Goal: Task Accomplishment & Management: Manage account settings

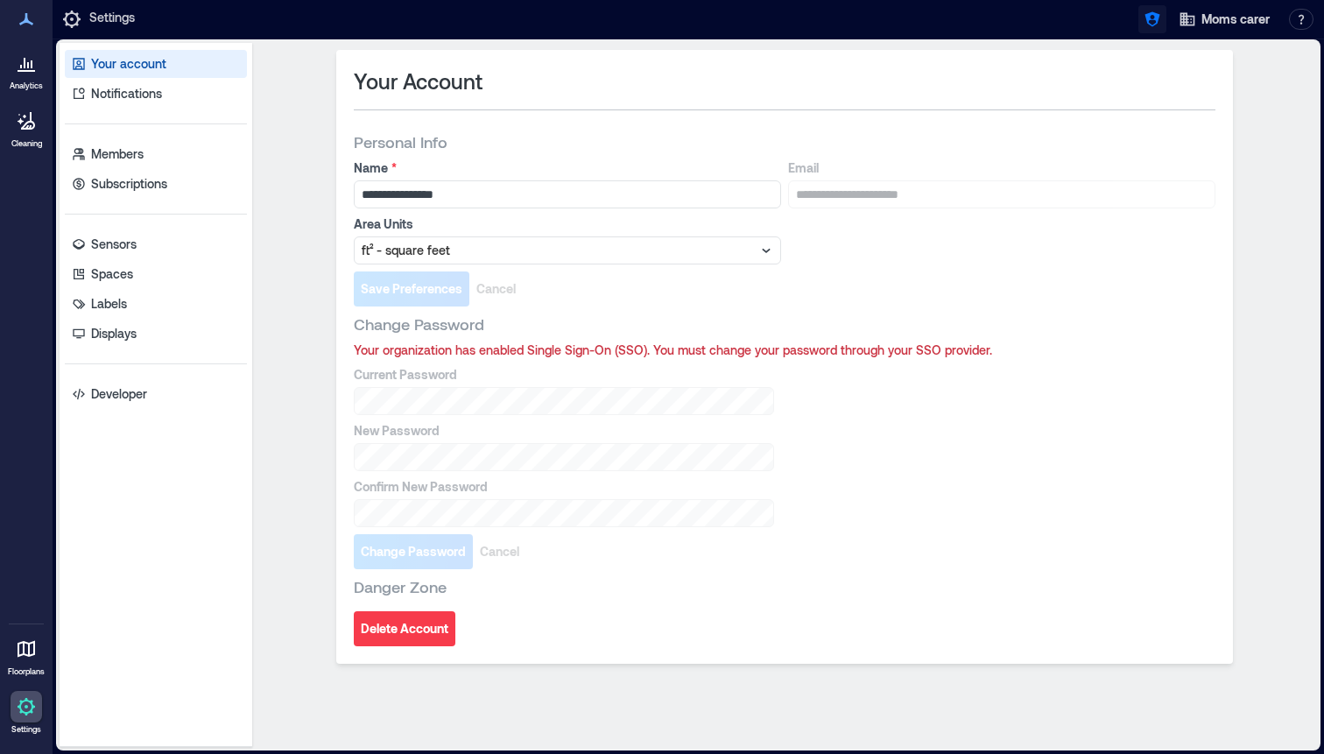
click at [1154, 16] on icon "button" at bounding box center [1153, 20] width 18 height 18
type input "**********"
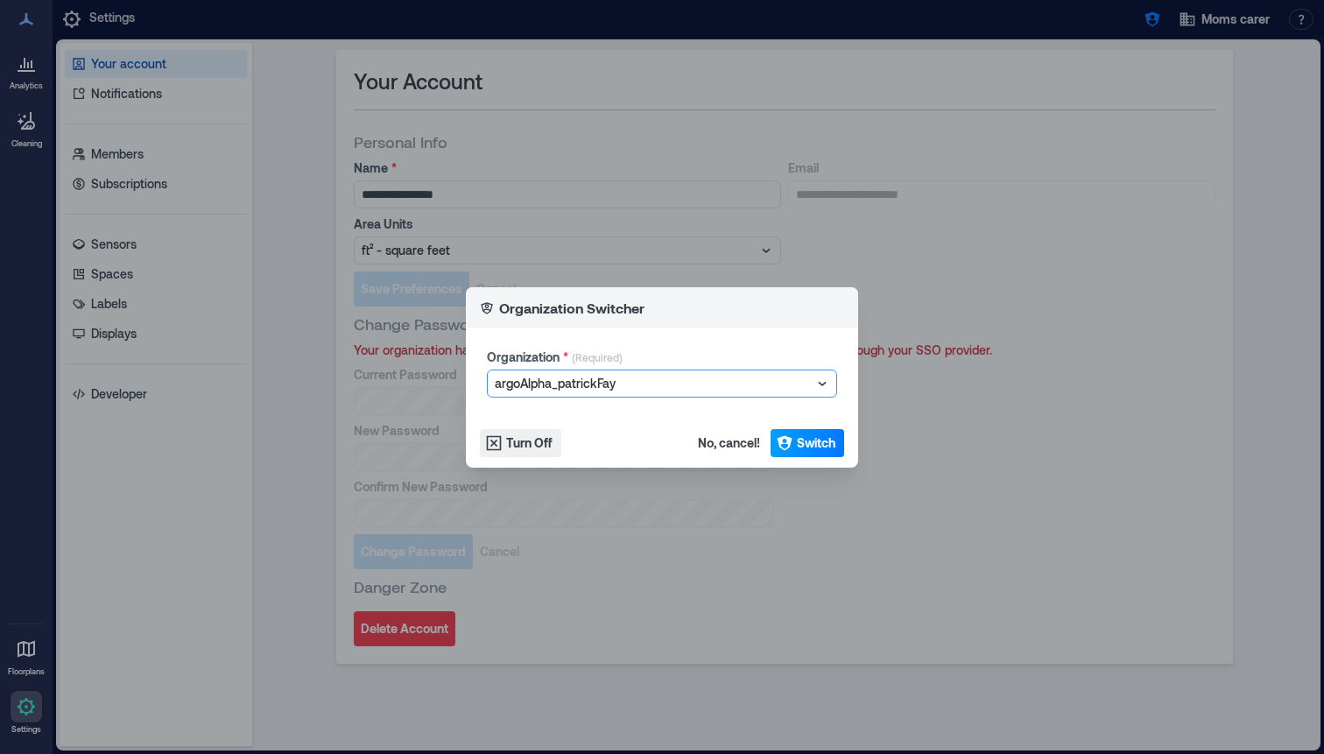
click at [820, 446] on span "Switch" at bounding box center [816, 443] width 39 height 18
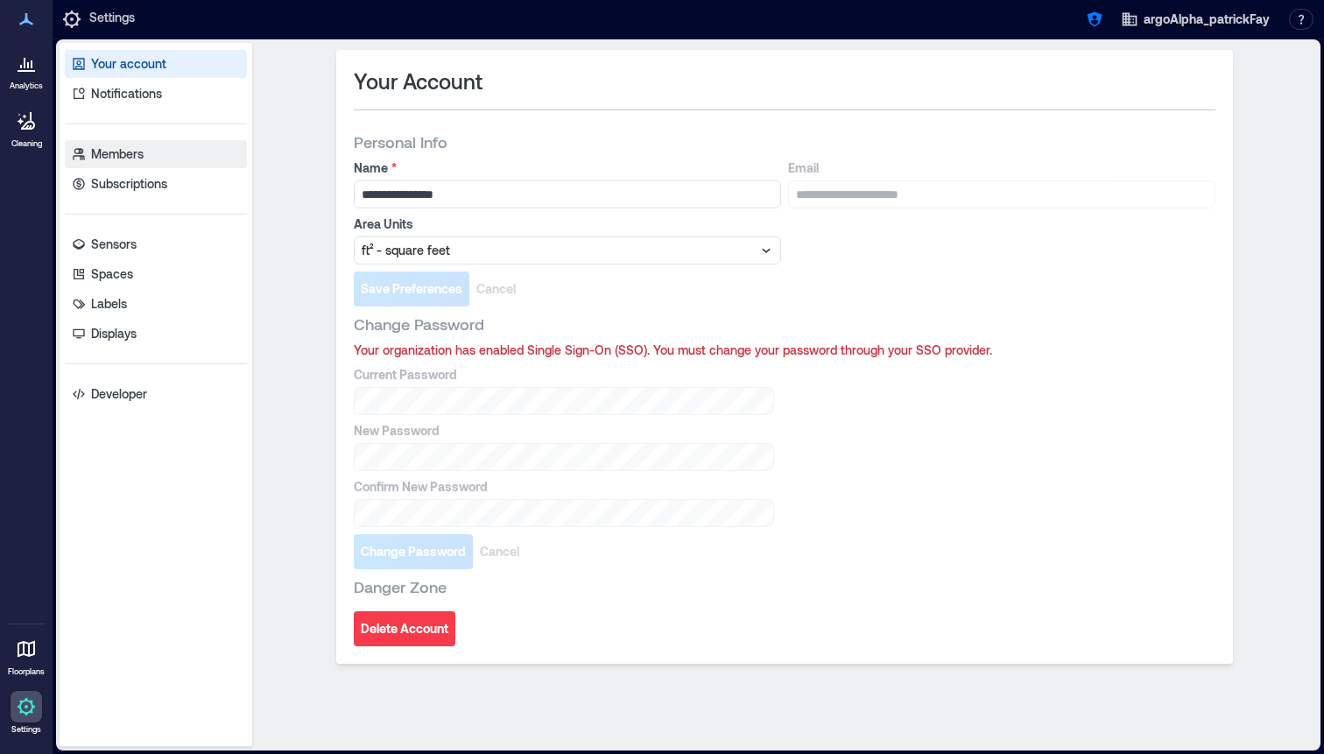
click at [132, 145] on p "Members" at bounding box center [117, 154] width 53 height 18
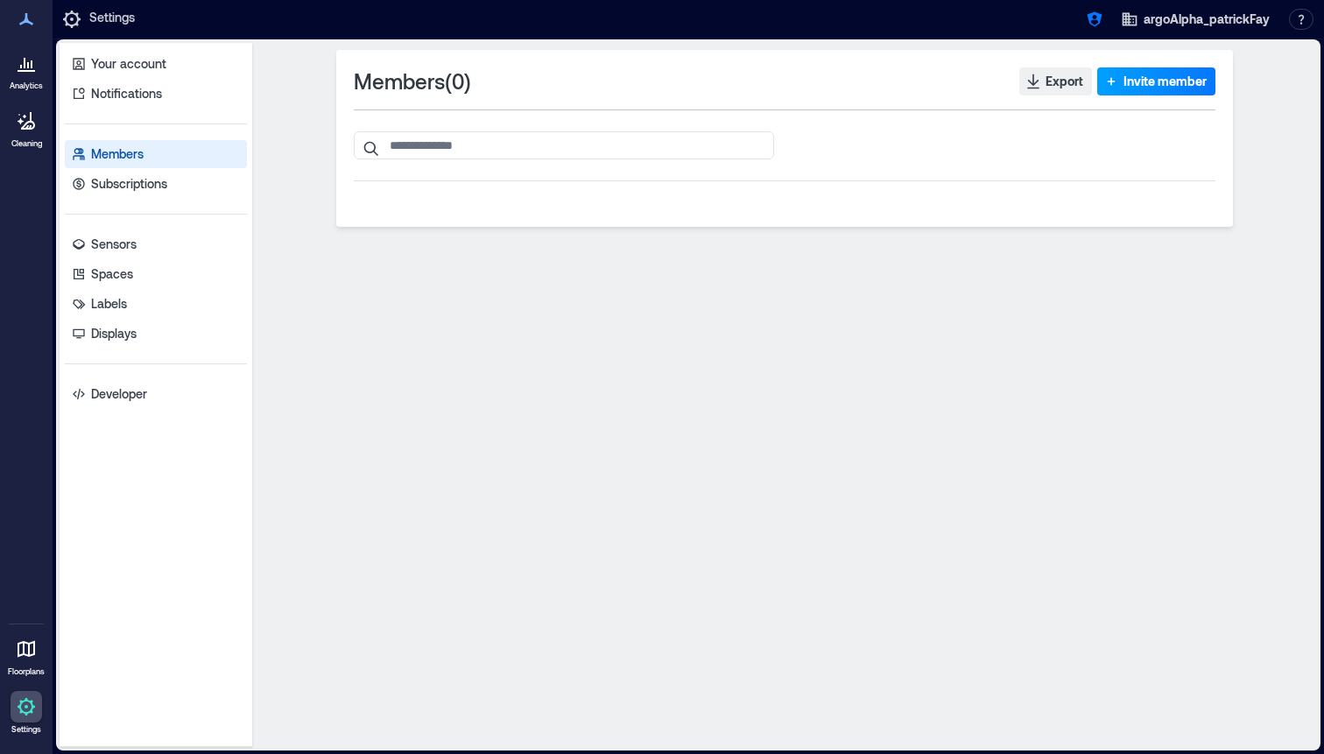
click at [1131, 82] on span "Invite member" at bounding box center [1165, 82] width 83 height 18
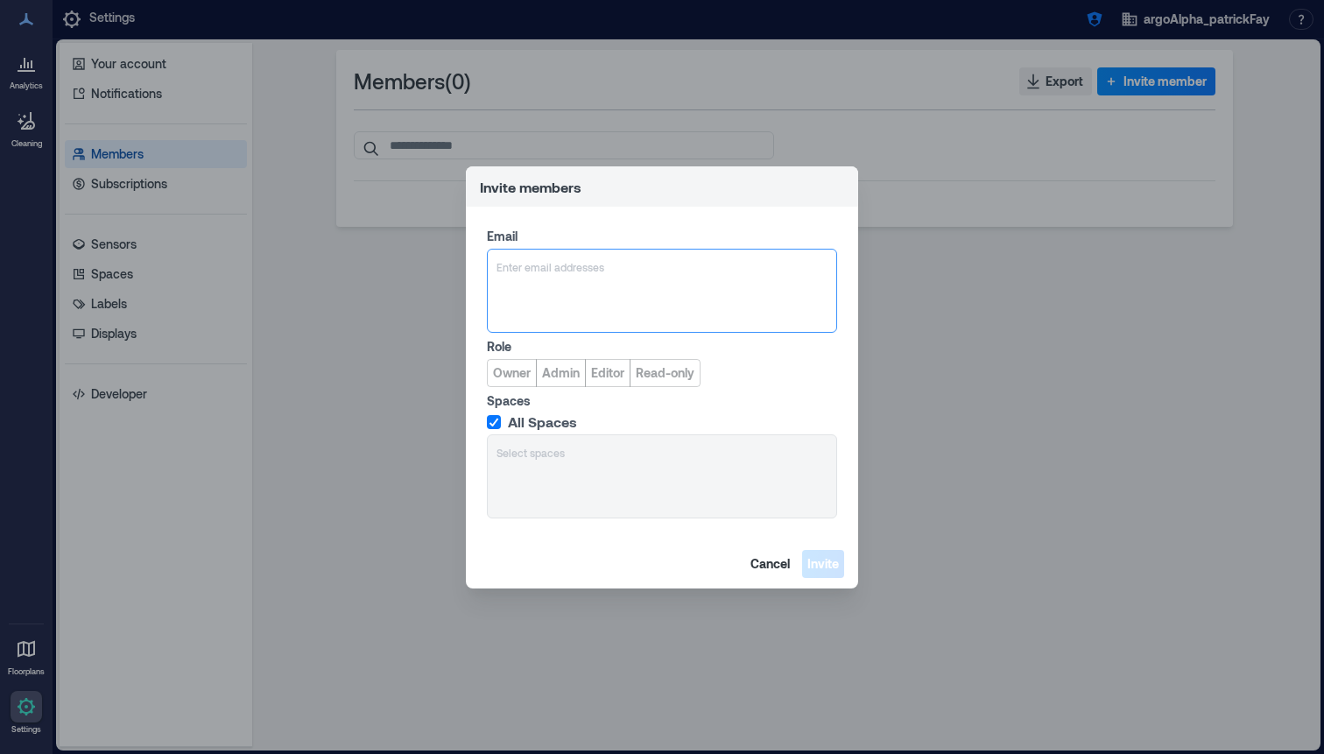
type input "**********"
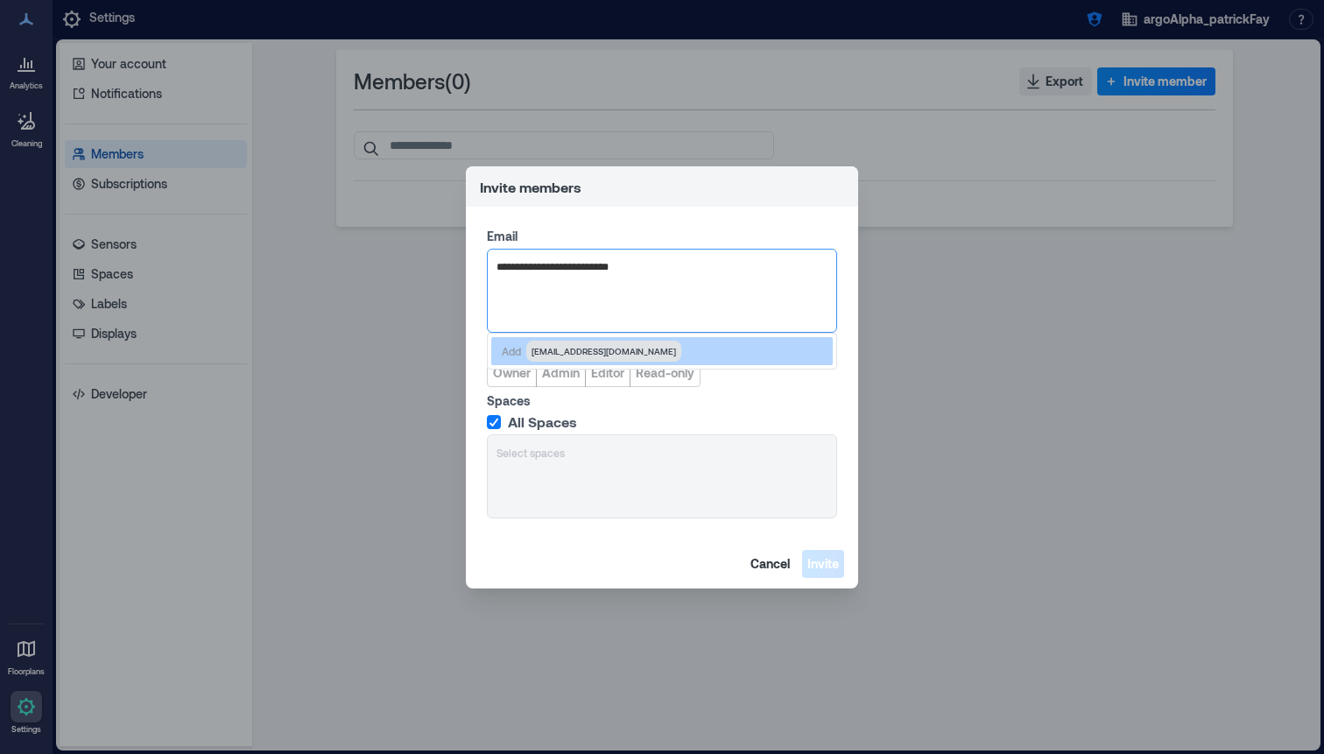
click at [569, 352] on span "routines@homeautomatic.com" at bounding box center [604, 351] width 145 height 14
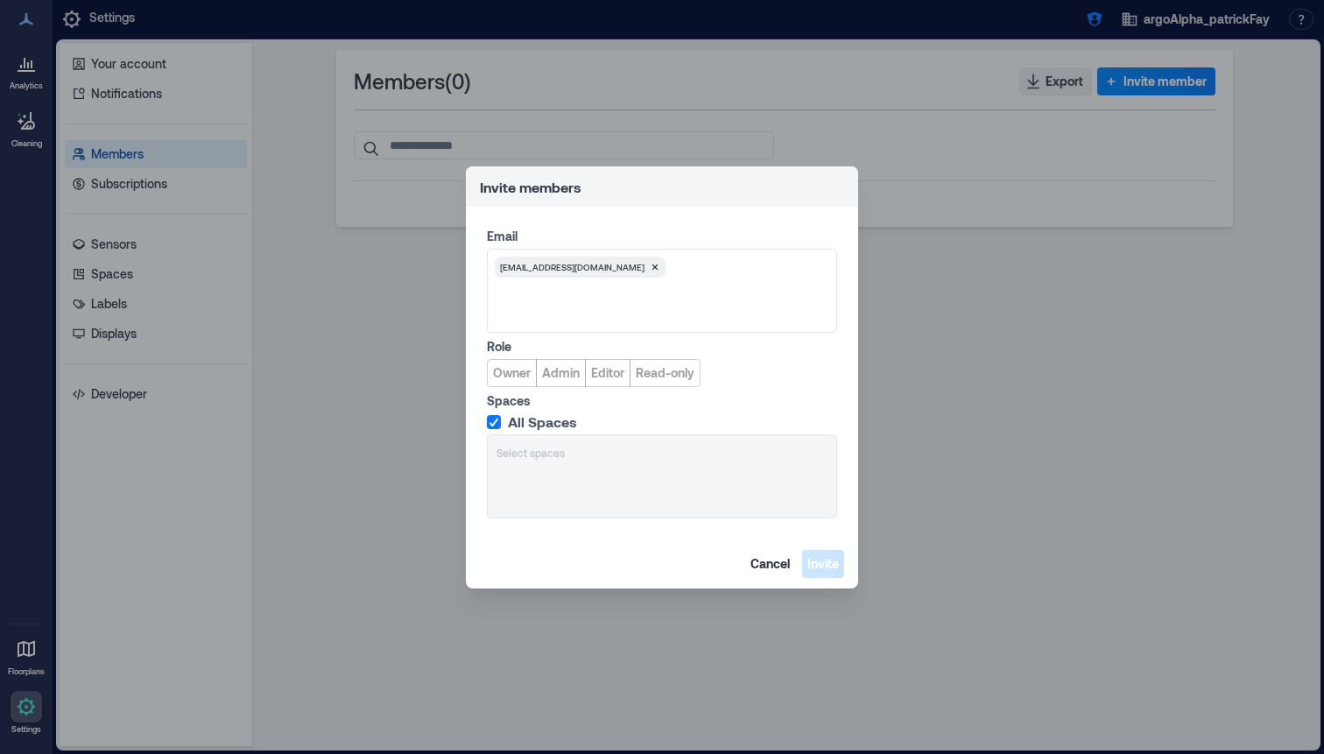
click at [563, 392] on label "Spaces" at bounding box center [660, 401] width 347 height 18
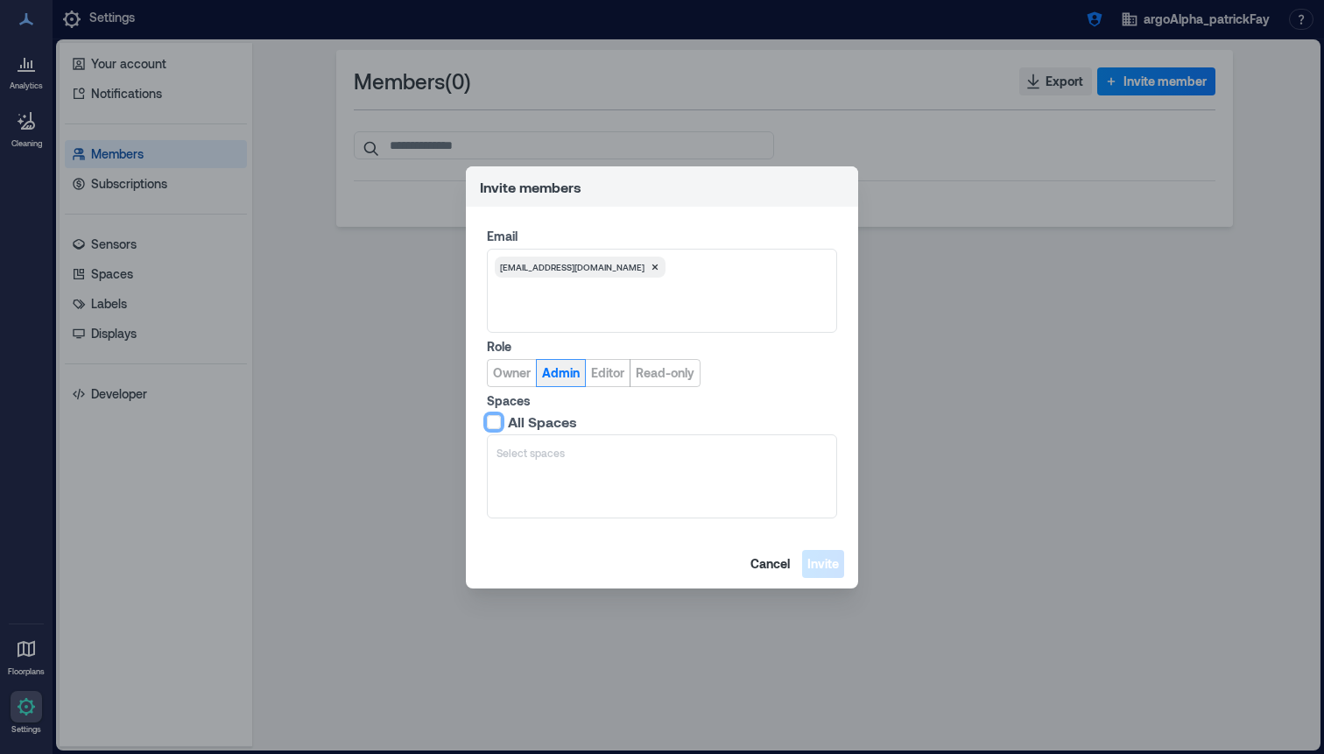
click at [564, 374] on span "Admin" at bounding box center [561, 373] width 38 height 18
click at [549, 421] on span "All Spaces" at bounding box center [542, 422] width 69 height 18
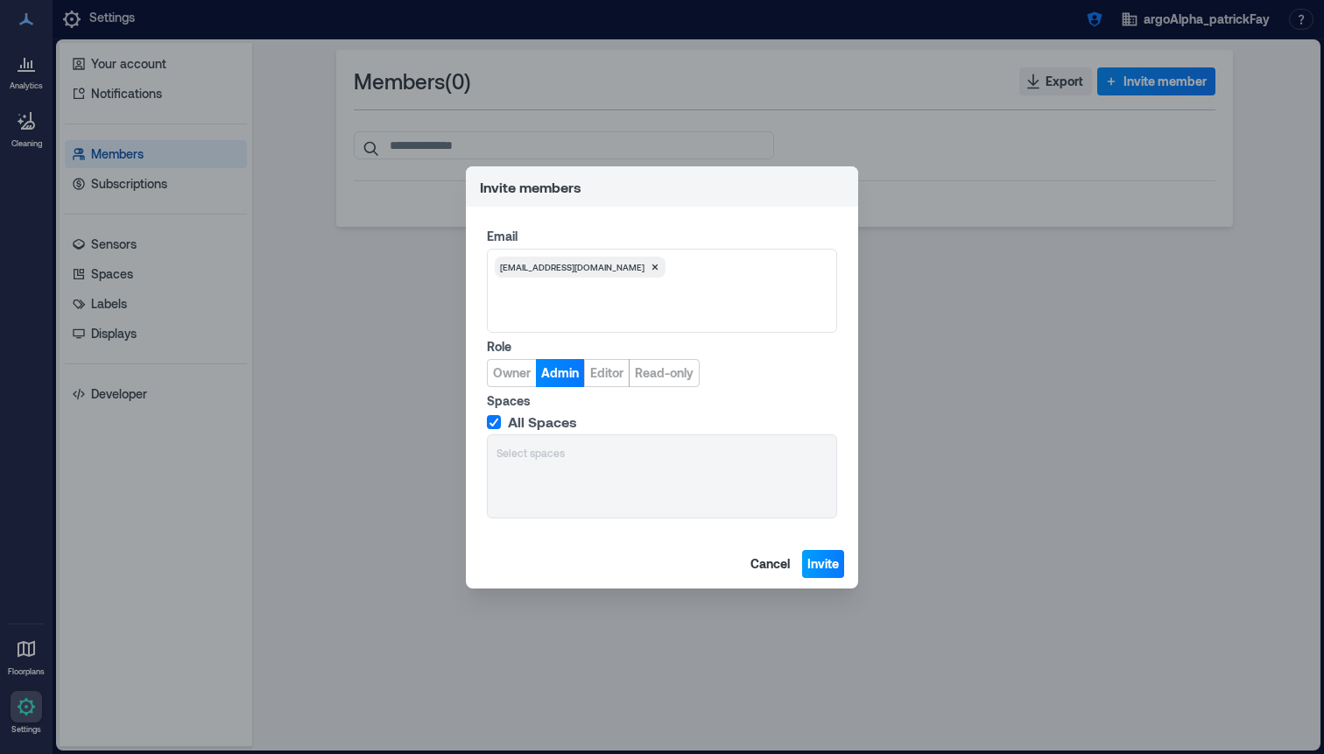
click at [820, 572] on button "Invite" at bounding box center [823, 564] width 42 height 28
